Goal: Information Seeking & Learning: Find specific fact

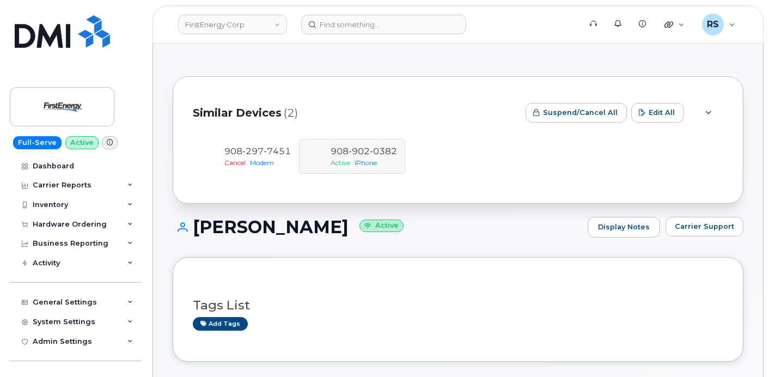
scroll to position [399, 0]
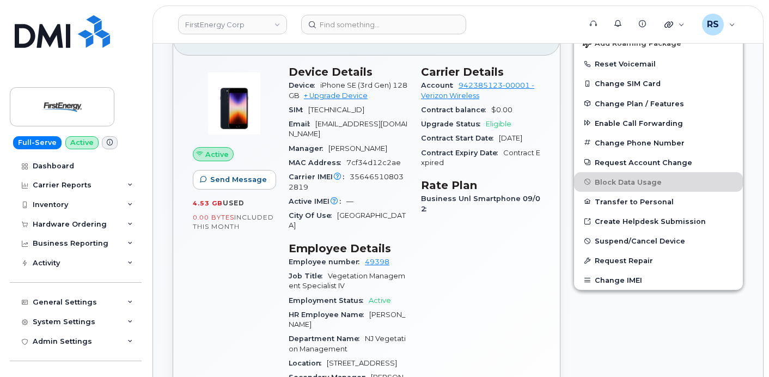
click at [13, 369] on div "Help Desk Roaming Data Block Dashboard Hardware Orders Repair Requests Change S…" at bounding box center [77, 371] width 135 height 40
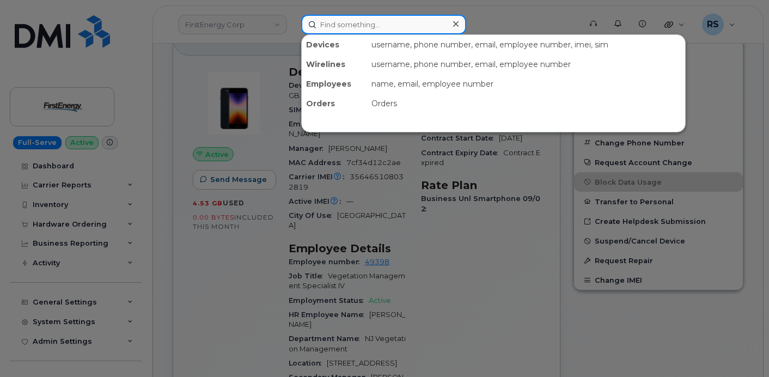
click at [335, 26] on input at bounding box center [383, 25] width 165 height 20
paste input "354154261327941"
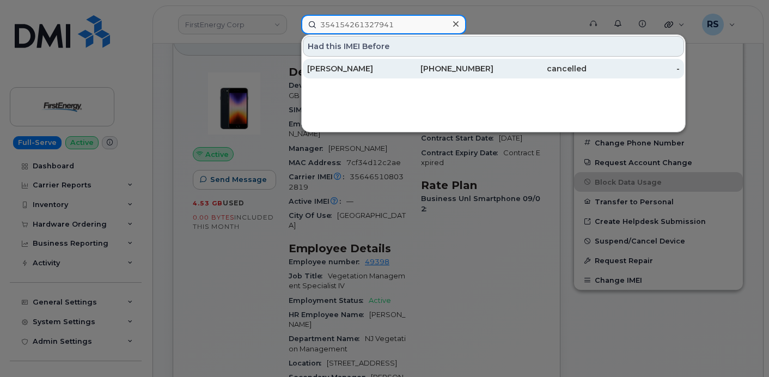
type input "354154261327941"
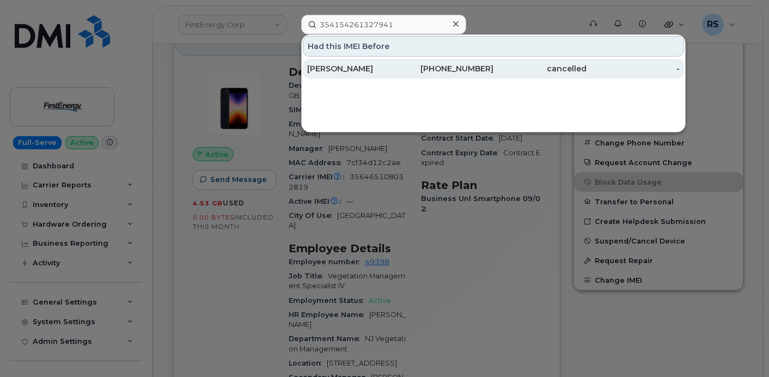
click at [368, 68] on div "GREGORY ENZOR" at bounding box center [353, 68] width 93 height 11
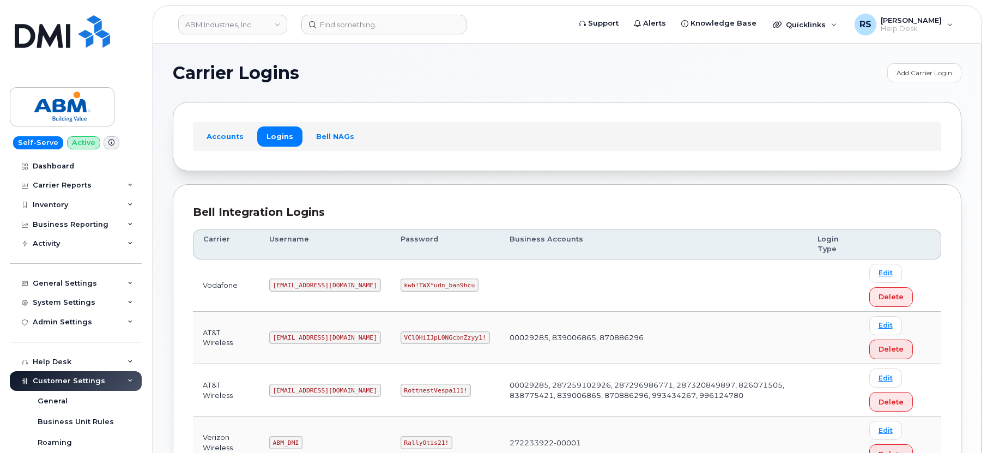
click at [409, 72] on h1 "Carrier Logins" at bounding box center [527, 72] width 709 height 17
click at [358, 66] on h1 "Carrier Logins" at bounding box center [527, 72] width 709 height 17
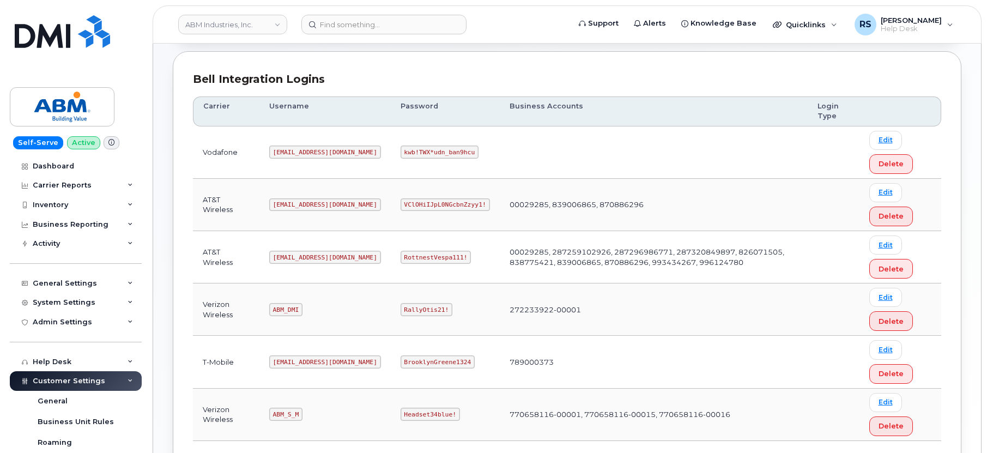
scroll to position [145, 0]
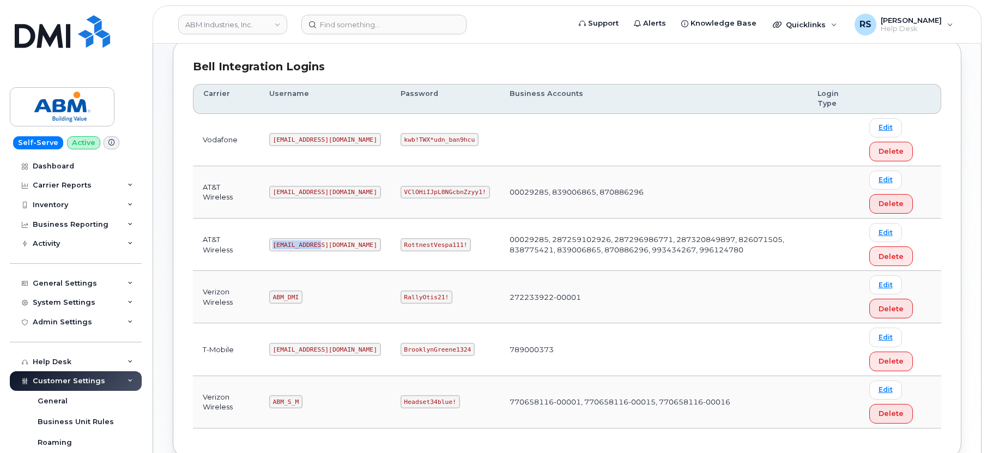
drag, startPoint x: 274, startPoint y: 246, endPoint x: 328, endPoint y: 247, distance: 54.0
click at [328, 247] on td "abm@dminc.com" at bounding box center [324, 245] width 131 height 52
copy code "abm@dminc.com"
drag, startPoint x: 365, startPoint y: 241, endPoint x: 427, endPoint y: 245, distance: 62.2
click at [427, 245] on code "RottnestVespa111!" at bounding box center [436, 244] width 71 height 13
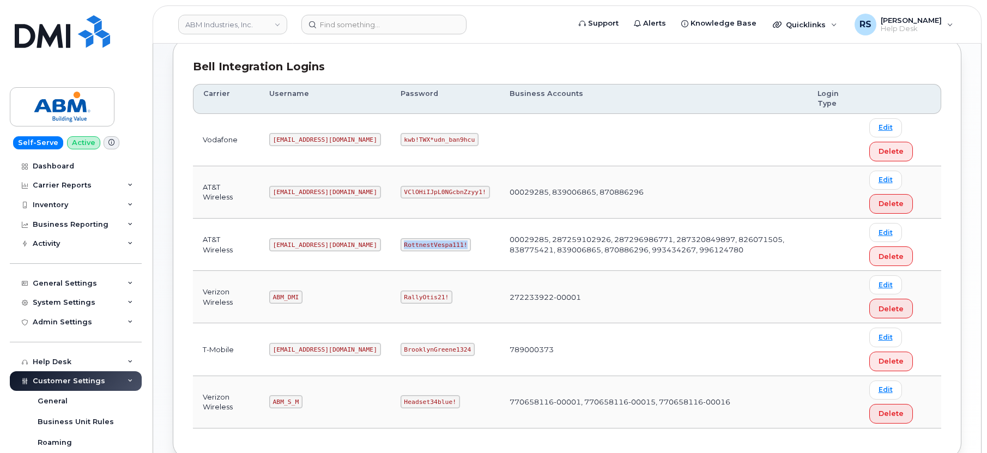
copy code "RottnestVespa111!"
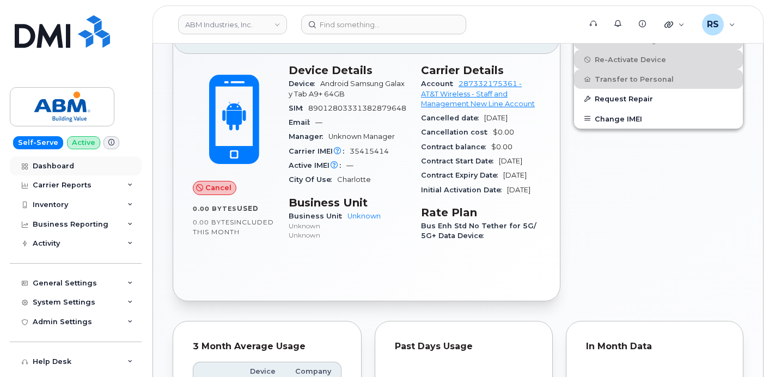
scroll to position [290, 0]
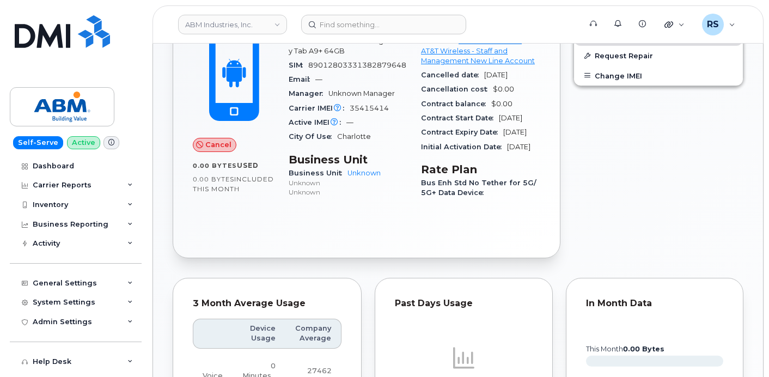
click at [6, 364] on div "Self-Serve Active Dashboard Carrier Reports Monthly Billing Data Daily Data Poo…" at bounding box center [74, 188] width 148 height 377
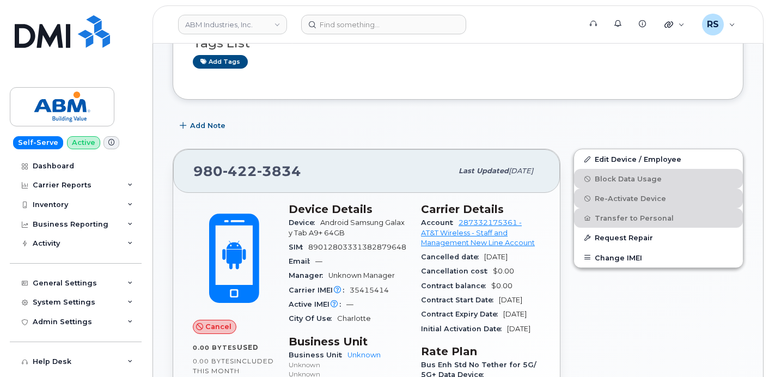
scroll to position [72, 0]
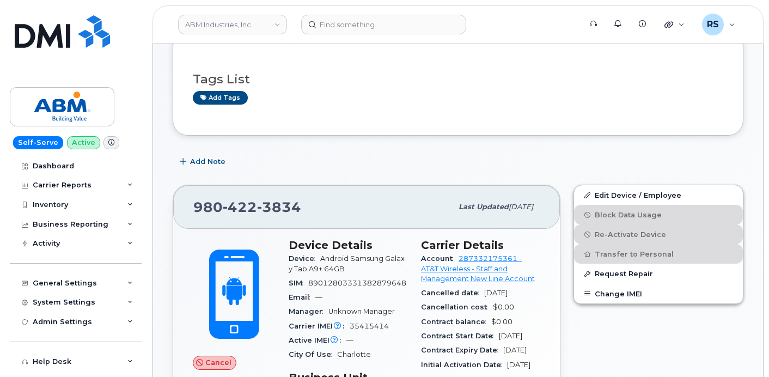
drag, startPoint x: 751, startPoint y: 198, endPoint x: 553, endPoint y: 159, distance: 202.8
click at [553, 159] on div "Add Note" at bounding box center [458, 162] width 571 height 20
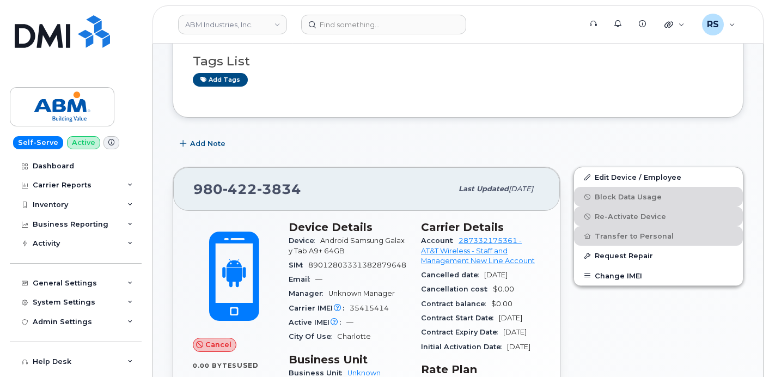
scroll to position [109, 0]
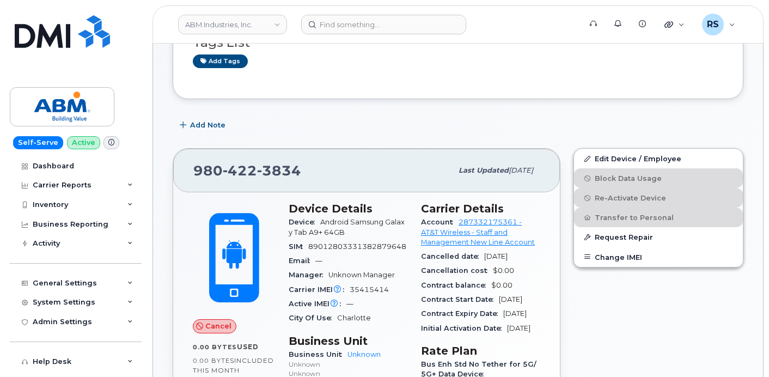
click at [5, 368] on div "Self-Serve Active Dashboard Carrier Reports Monthly Billing Data Daily Data Poo…" at bounding box center [74, 188] width 148 height 377
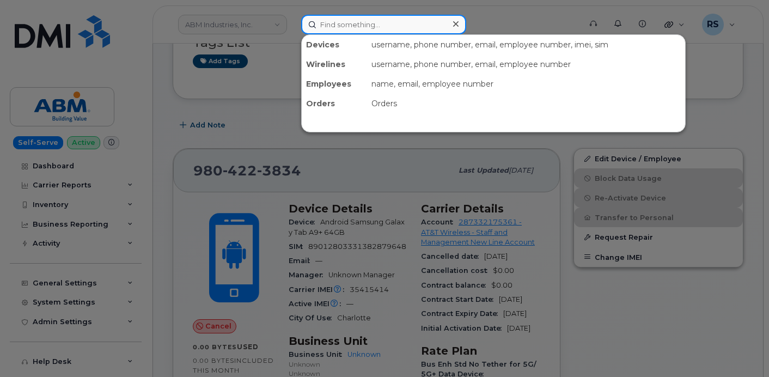
click at [329, 20] on input at bounding box center [383, 25] width 165 height 20
paste input "838-218-8577"
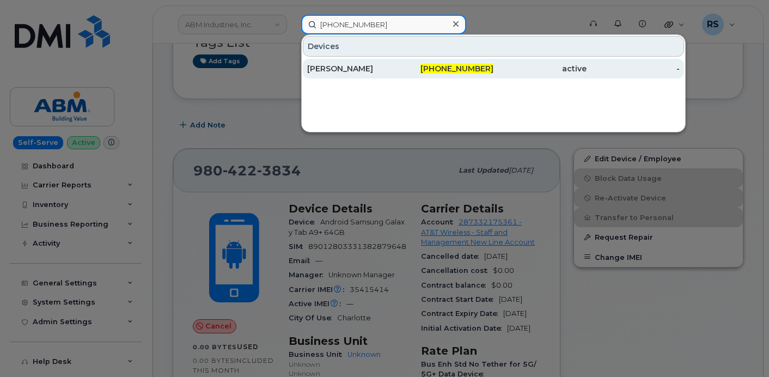
type input "838-218-8577"
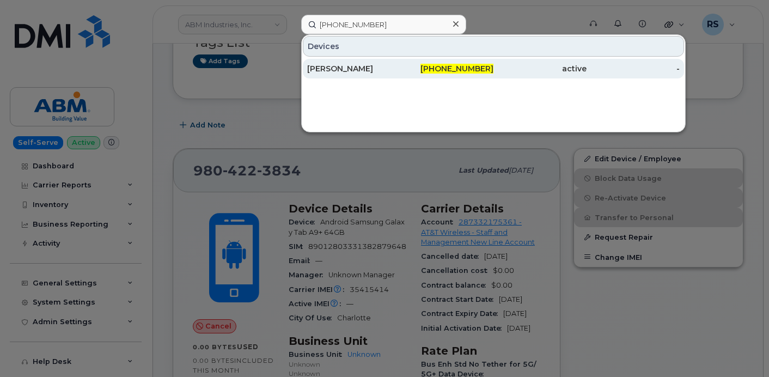
click at [337, 64] on div "Andy Lahair" at bounding box center [353, 68] width 93 height 11
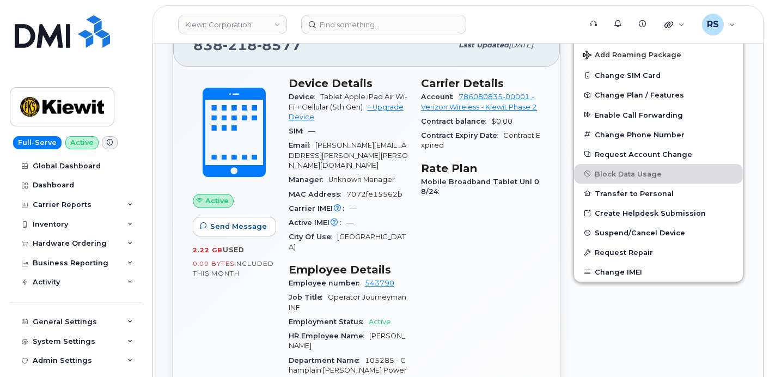
scroll to position [290, 0]
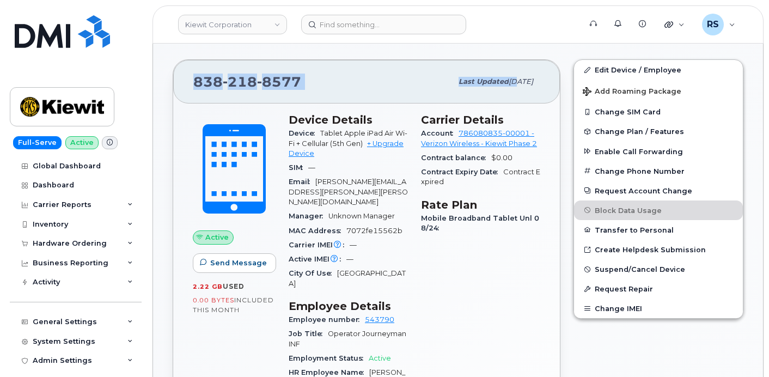
drag, startPoint x: 187, startPoint y: 71, endPoint x: 492, endPoint y: 95, distance: 305.6
click at [492, 95] on div "[PHONE_NUMBER] Last updated [DATE]" at bounding box center [366, 82] width 387 height 44
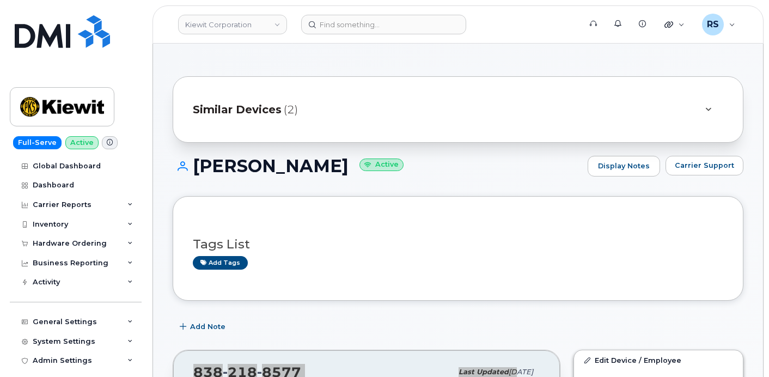
scroll to position [72, 0]
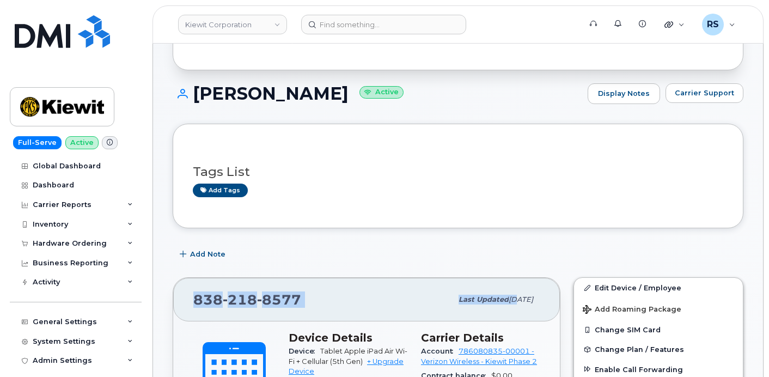
copy div "[PHONE_NUMBER] Last updated Se"
click at [208, 304] on span "[PHONE_NUMBER]" at bounding box center [247, 300] width 108 height 16
drag, startPoint x: 195, startPoint y: 300, endPoint x: 296, endPoint y: 303, distance: 101.4
click at [296, 303] on span "[PHONE_NUMBER]" at bounding box center [247, 300] width 108 height 16
copy span "[PHONE_NUMBER]"
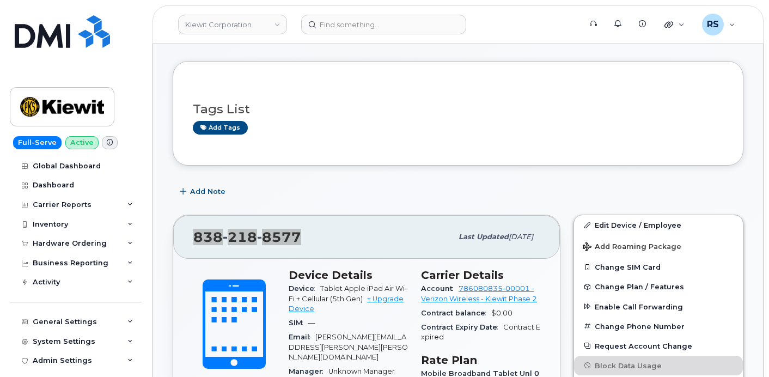
scroll to position [145, 0]
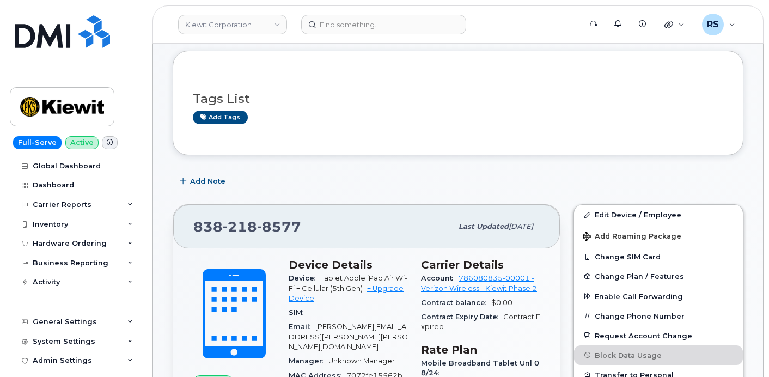
click at [293, 173] on div "Add Note" at bounding box center [458, 182] width 571 height 20
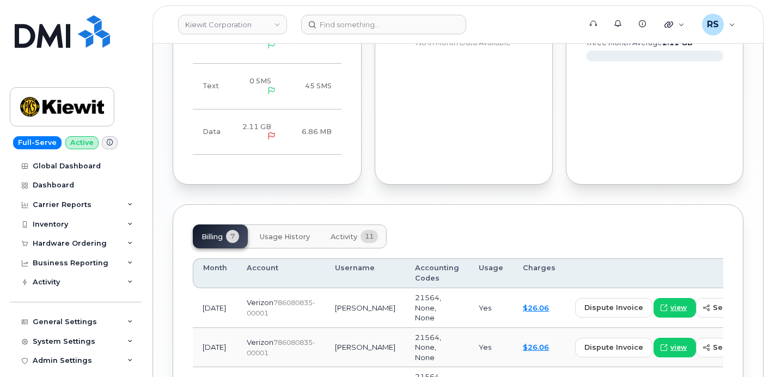
scroll to position [1308, 0]
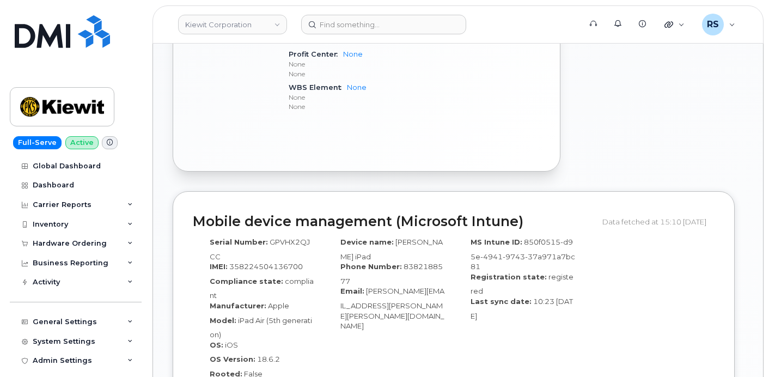
scroll to position [799, 0]
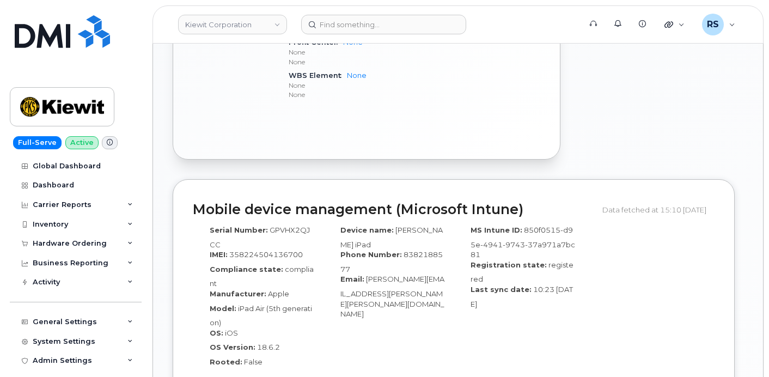
click at [280, 250] on span "358224504136700" at bounding box center [266, 254] width 74 height 9
copy span "358224504136700"
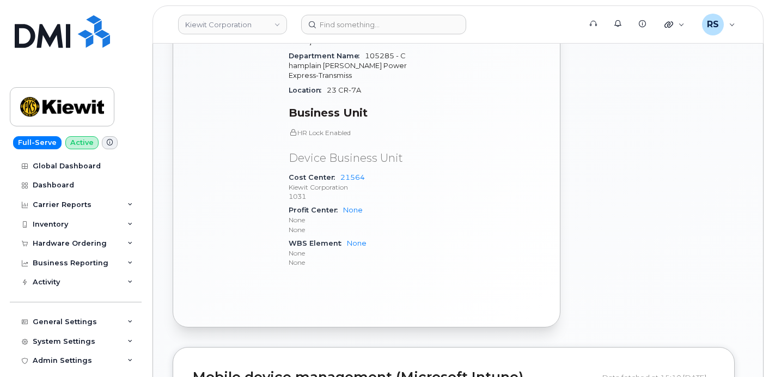
scroll to position [763, 0]
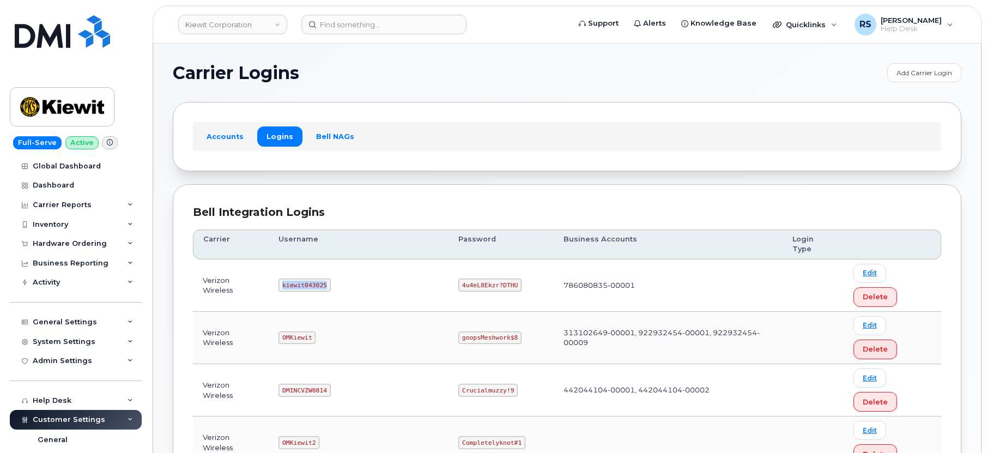
drag, startPoint x: 288, startPoint y: 262, endPoint x: 344, endPoint y: 268, distance: 56.5
click at [344, 268] on td "kiewit043025" at bounding box center [359, 285] width 180 height 52
copy code "kiewit043025"
drag, startPoint x: 426, startPoint y: 264, endPoint x: 478, endPoint y: 264, distance: 51.8
click at [478, 278] on code "4u4eL8Ekzr?DTHU" at bounding box center [489, 284] width 63 height 13
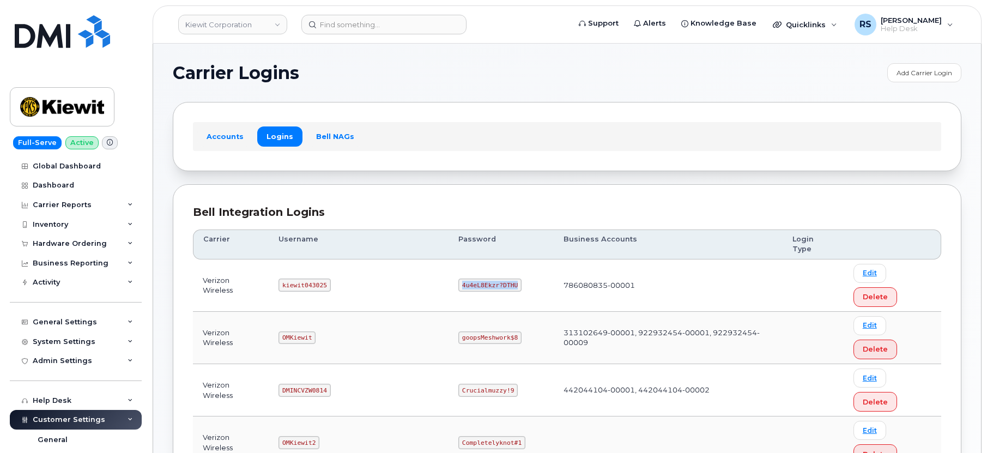
copy code "4u4eL8Ekzr?DTHU"
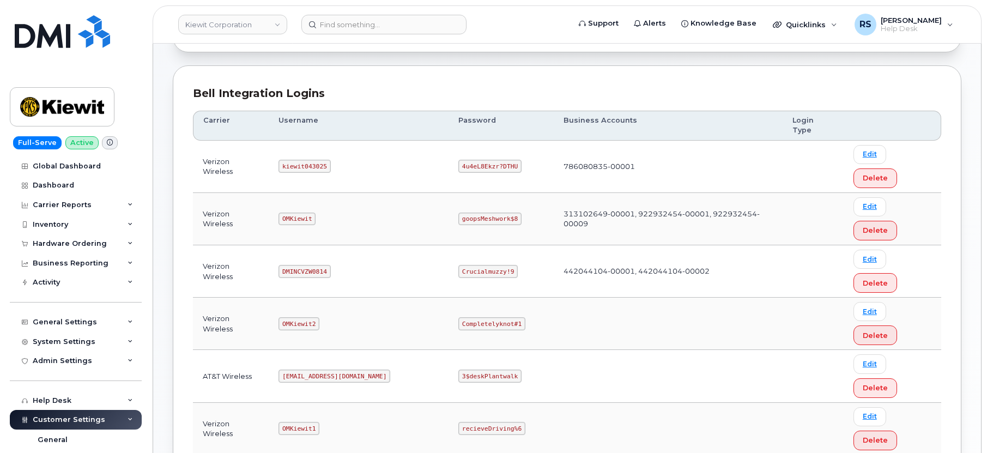
scroll to position [109, 0]
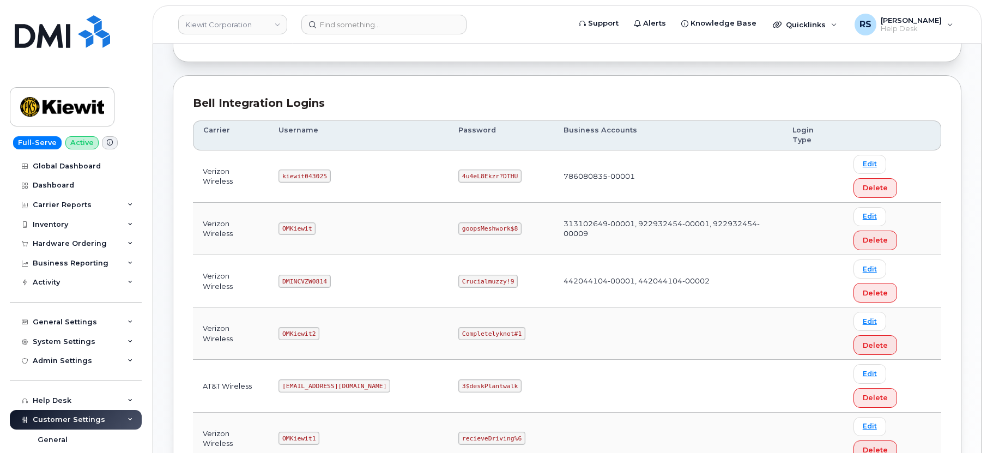
click at [162, 74] on div "Carrier Logins Add Carrier Login Accounts Logins Bell NAGs Bell Integration Log…" at bounding box center [567, 412] width 828 height 955
